Goal: Information Seeking & Learning: Find specific fact

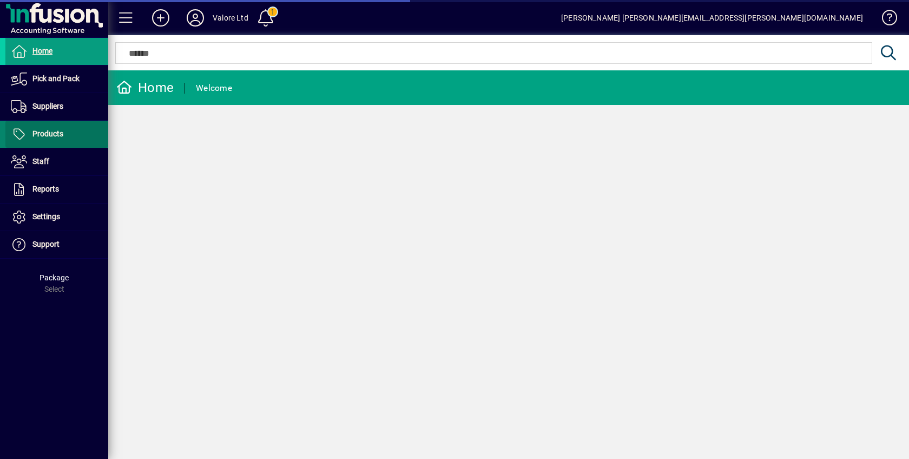
click at [58, 128] on span "Products" at bounding box center [34, 134] width 58 height 13
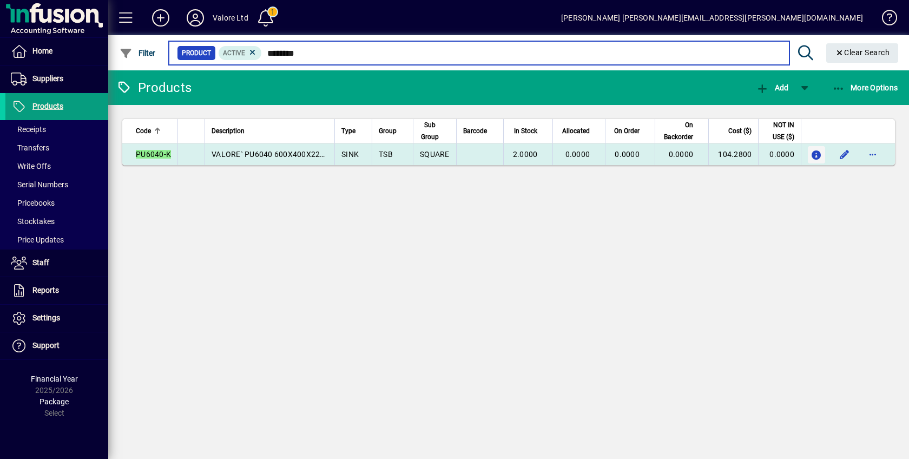
type input "********"
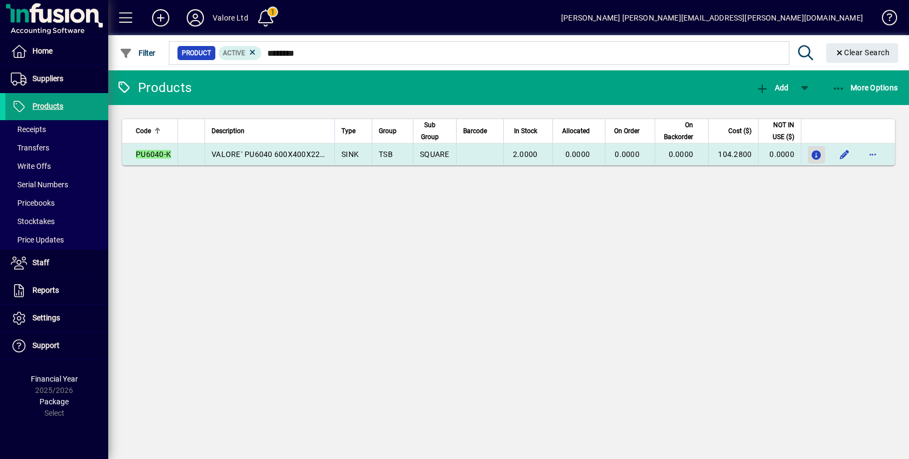
click at [818, 152] on icon "button" at bounding box center [816, 155] width 11 height 9
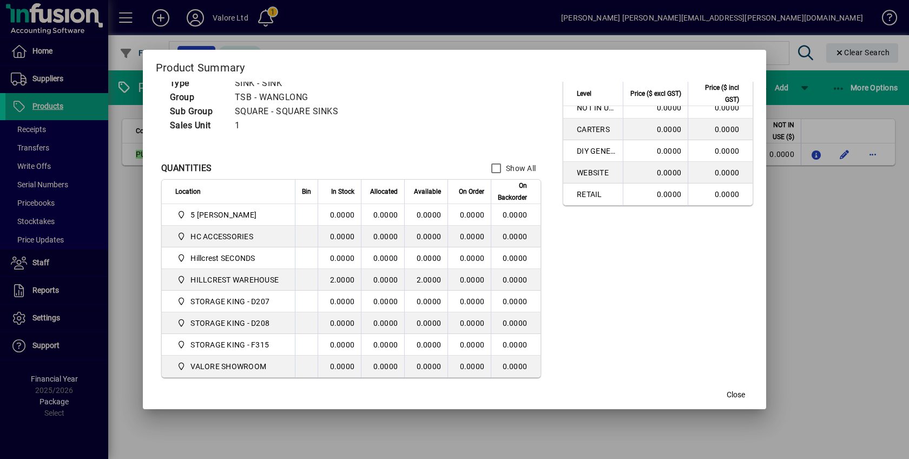
scroll to position [80, 0]
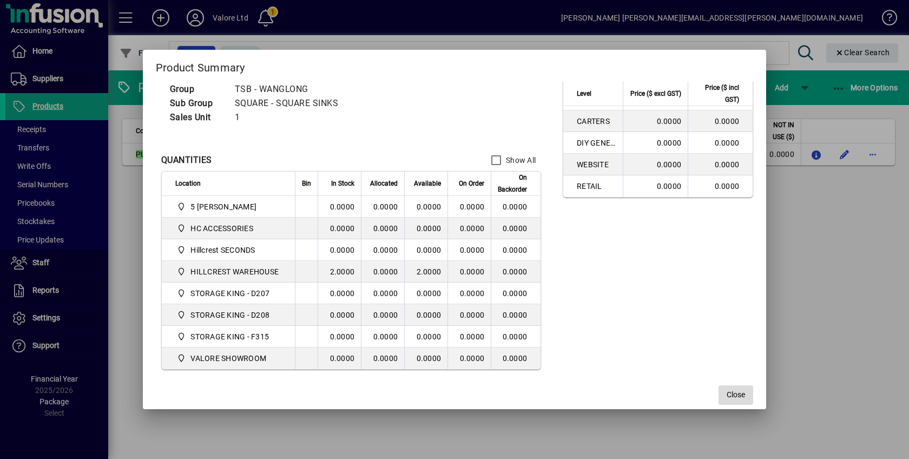
click at [735, 390] on span "Close" at bounding box center [736, 394] width 18 height 11
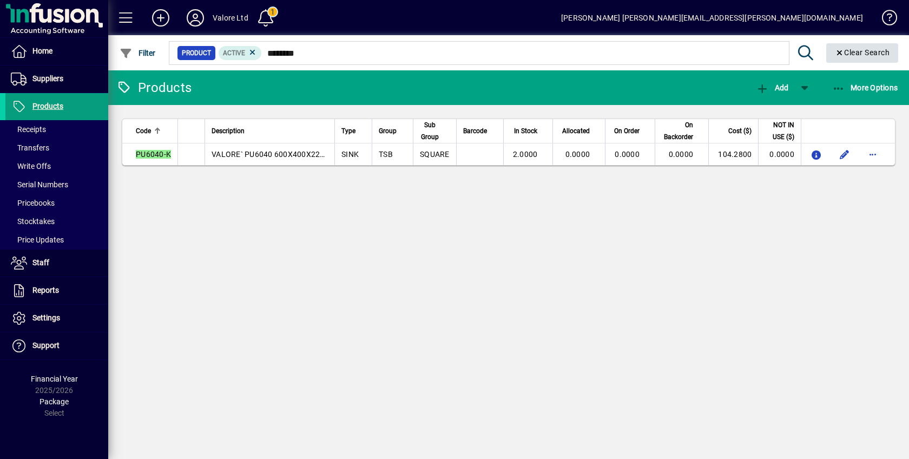
click at [872, 52] on span "Clear Search" at bounding box center [862, 52] width 55 height 9
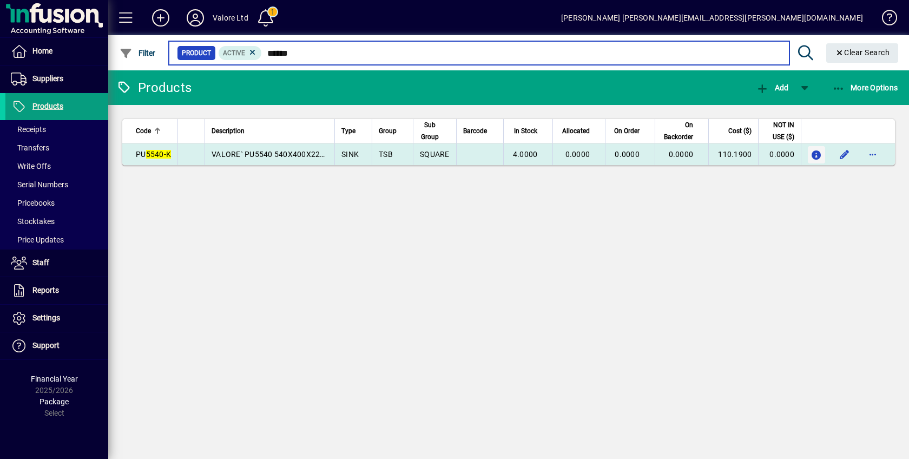
type input "******"
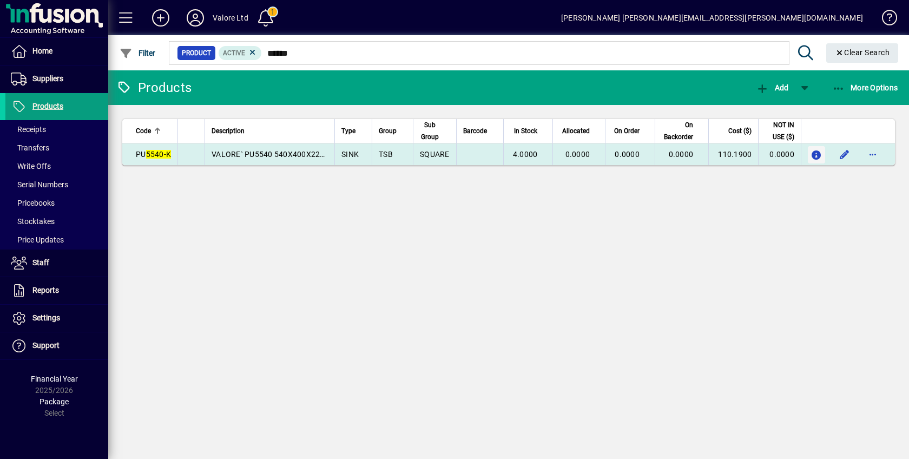
click at [814, 151] on icon "button" at bounding box center [816, 155] width 11 height 9
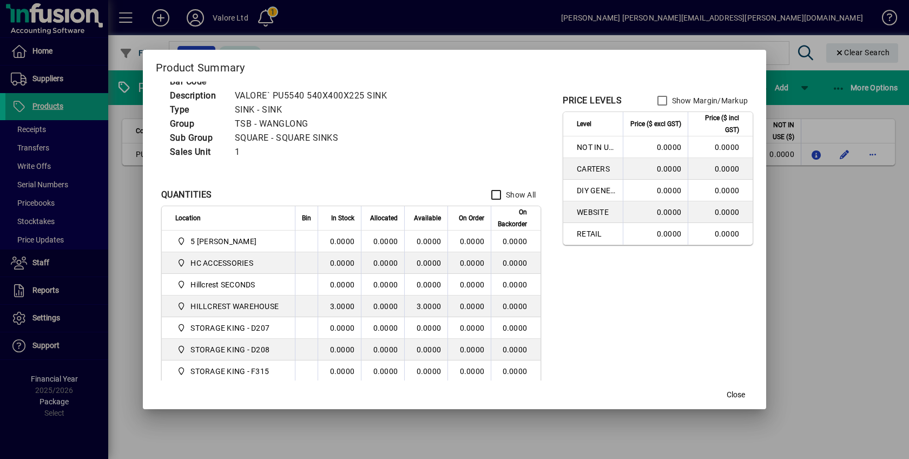
scroll to position [67, 0]
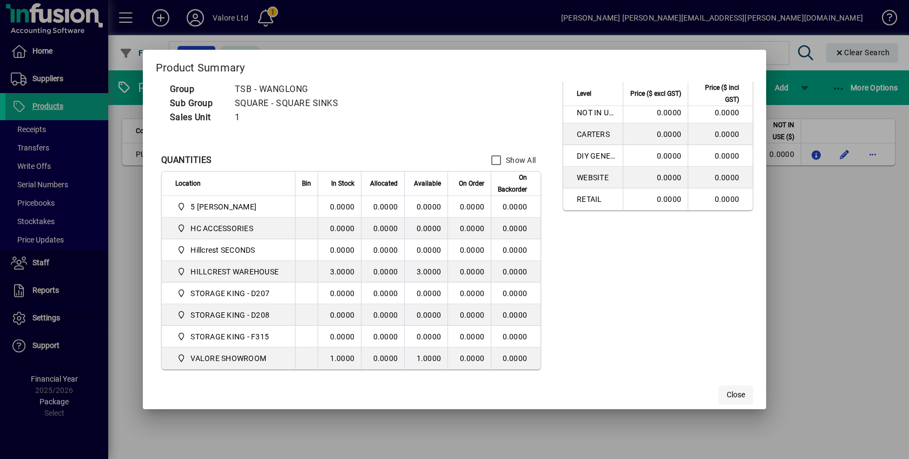
click at [741, 391] on span "Close" at bounding box center [736, 394] width 18 height 11
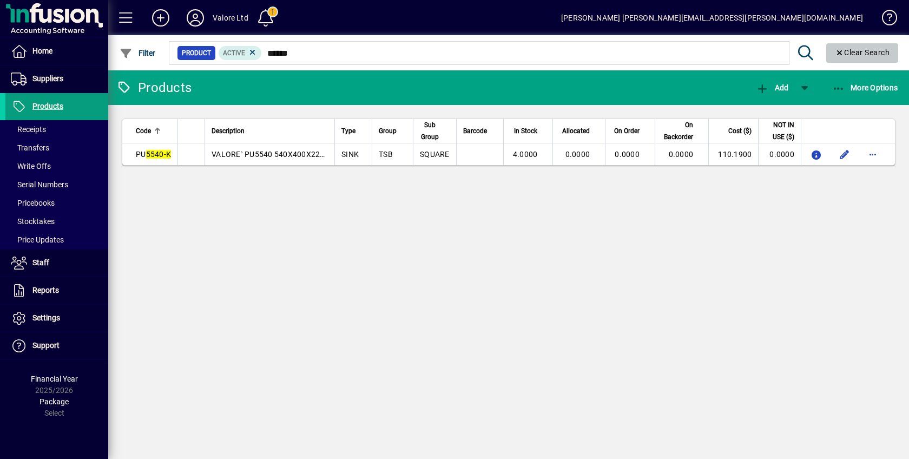
click at [852, 49] on span "Clear Search" at bounding box center [862, 52] width 55 height 9
